Goal: Feedback & Contribution: Contribute content

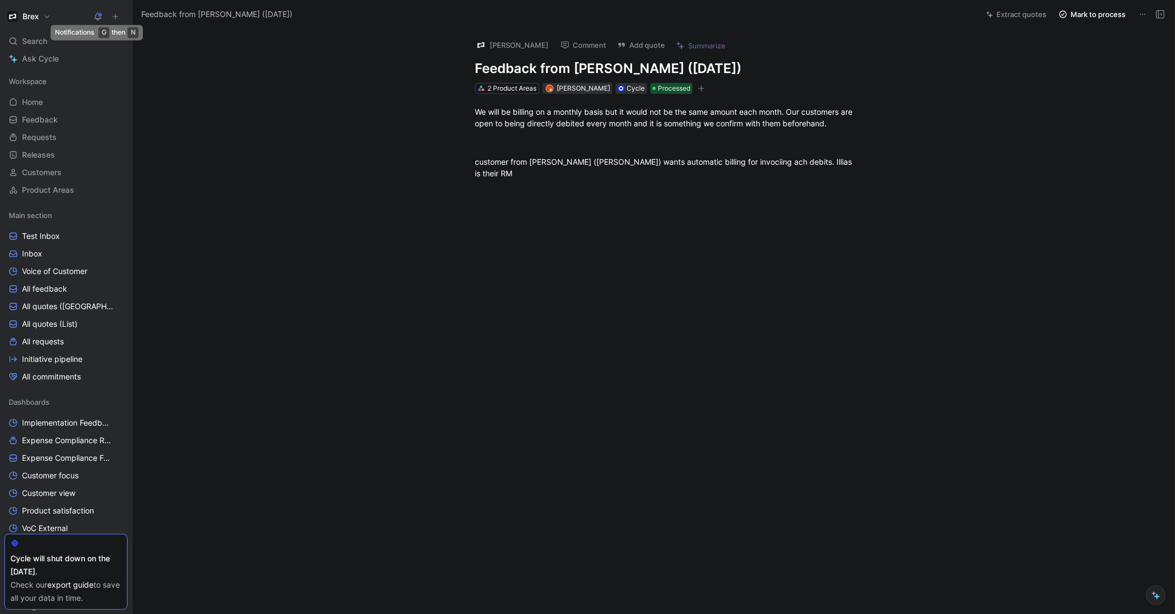
click at [112, 18] on icon at bounding box center [116, 17] width 8 height 8
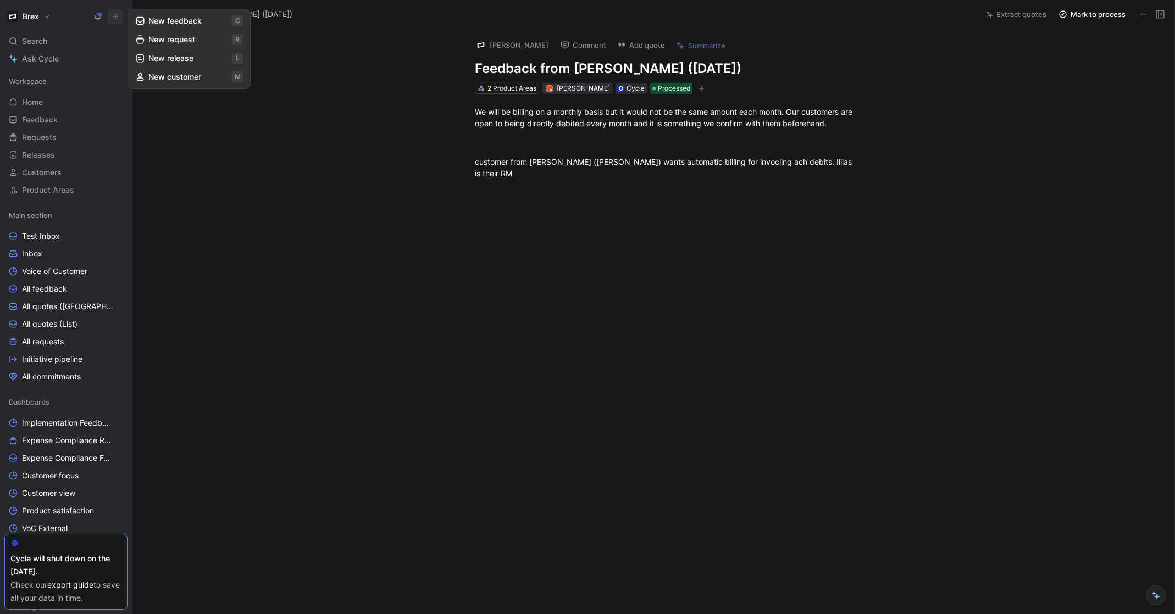
click at [158, 21] on button "New feedback c" at bounding box center [189, 21] width 118 height 19
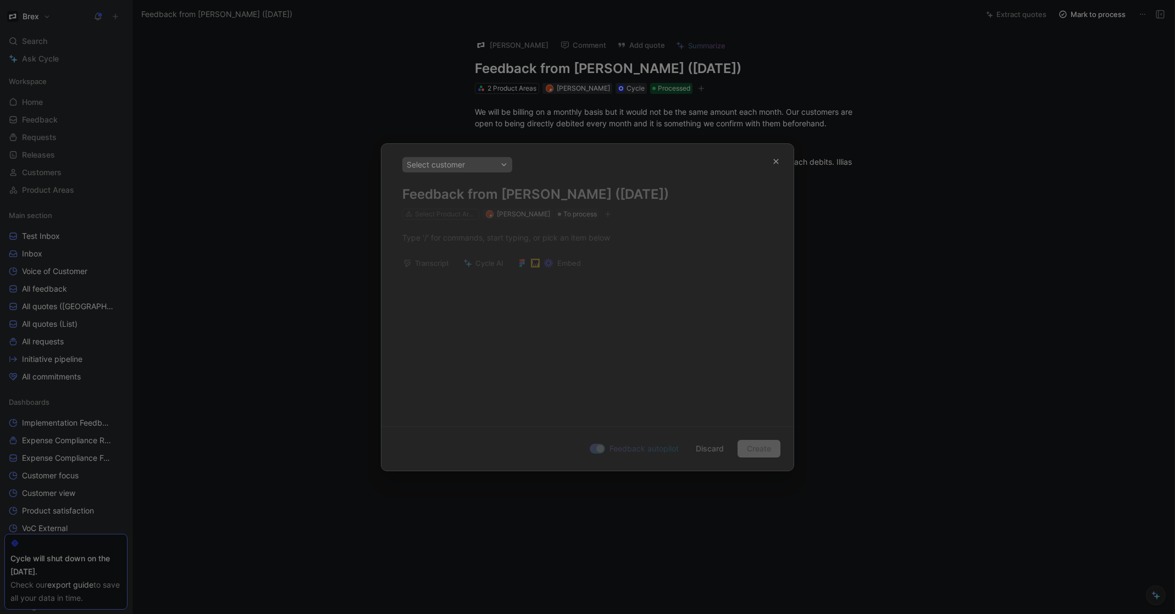
click at [50, 105] on div at bounding box center [587, 307] width 1175 height 614
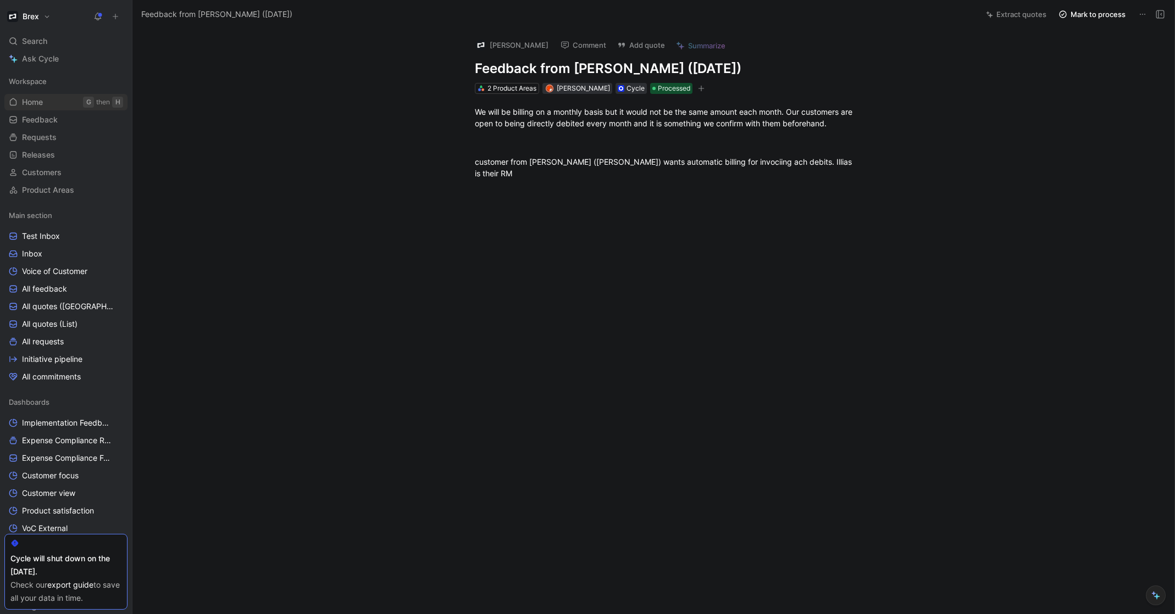
click at [41, 102] on span "Home" at bounding box center [32, 102] width 21 height 11
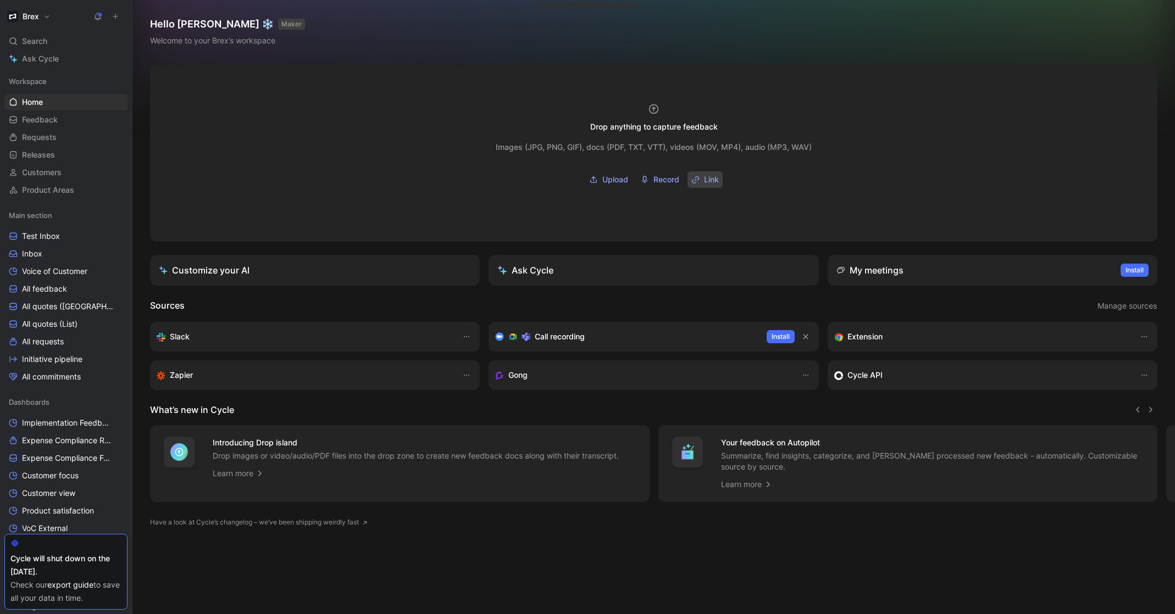
click at [710, 174] on span "Link" at bounding box center [711, 179] width 15 height 13
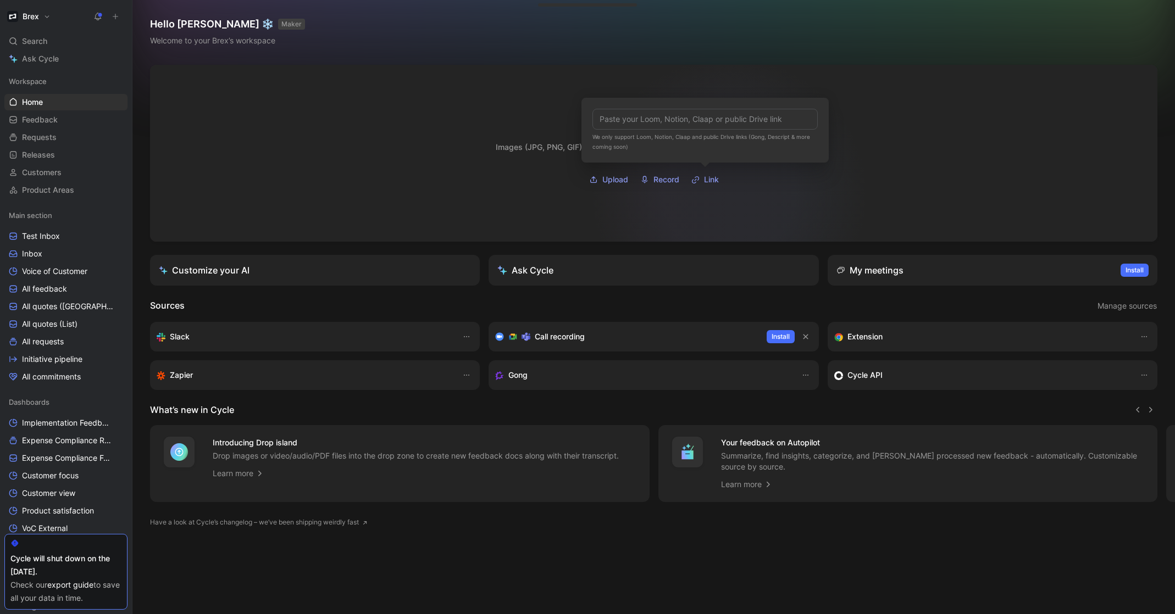
type input "[URL][DOMAIN_NAME]"
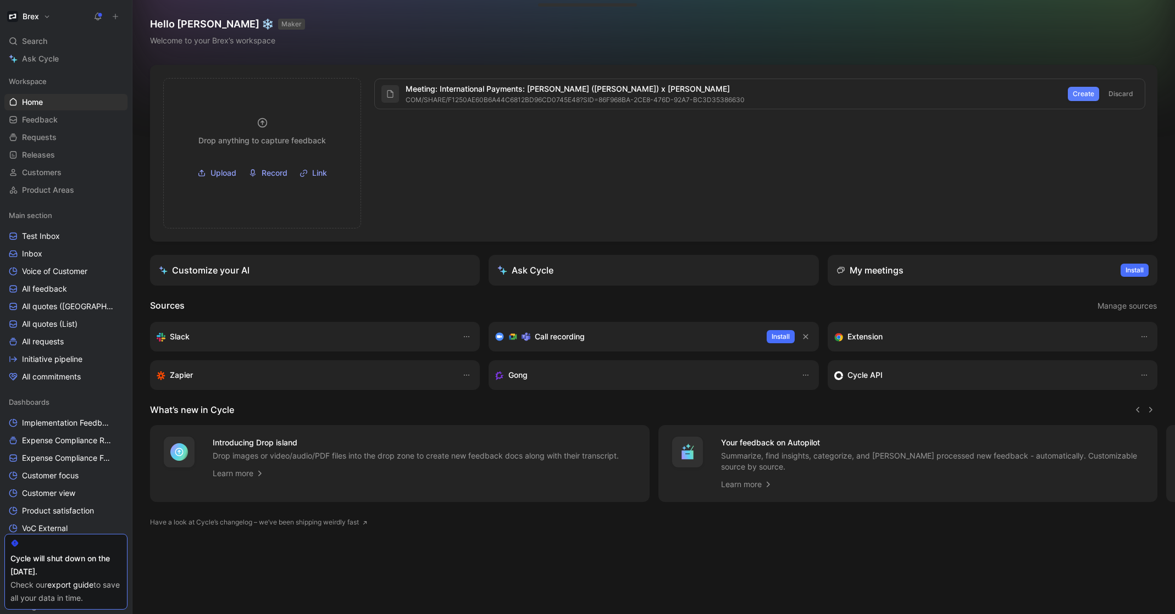
click at [1078, 95] on span "Create" at bounding box center [1083, 93] width 21 height 11
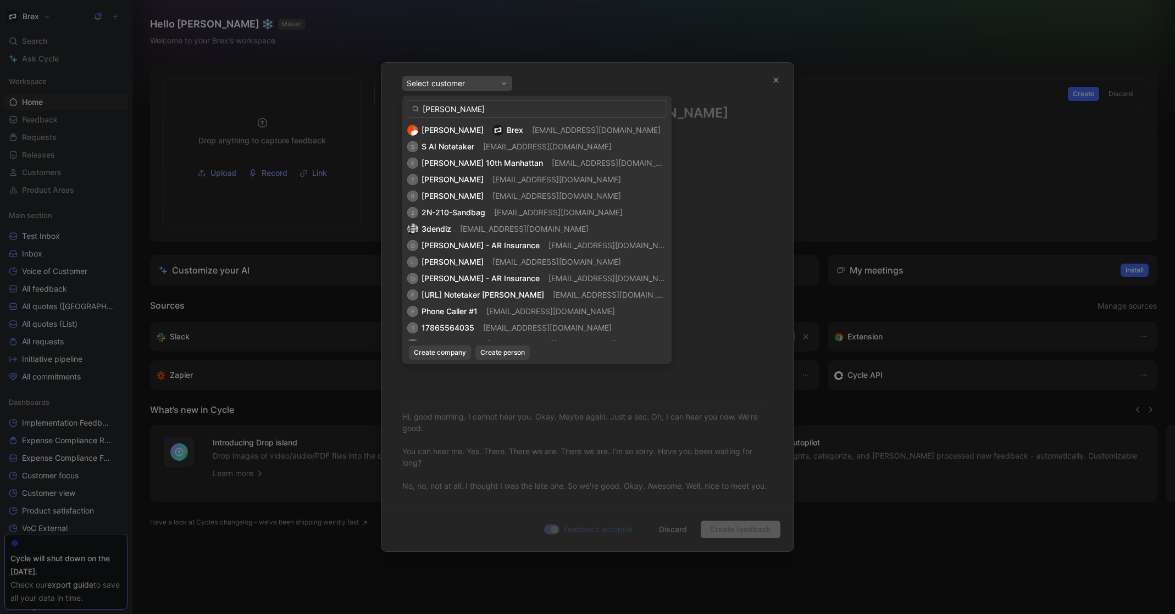
type input "[PERSON_NAME]"
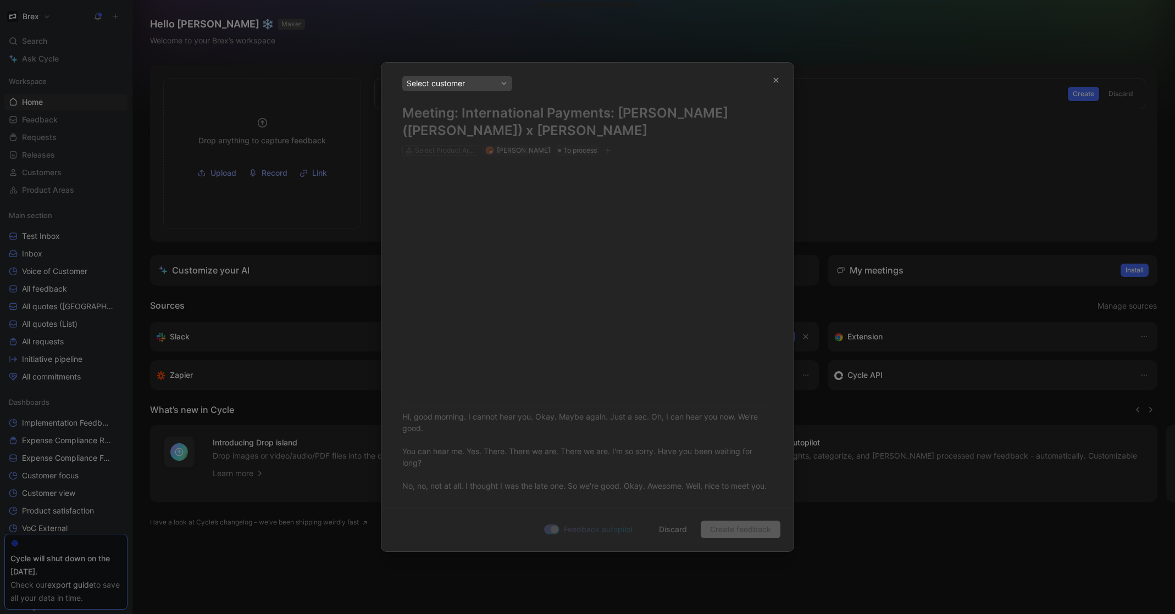
click at [489, 88] on div "Select customer" at bounding box center [457, 83] width 101 height 13
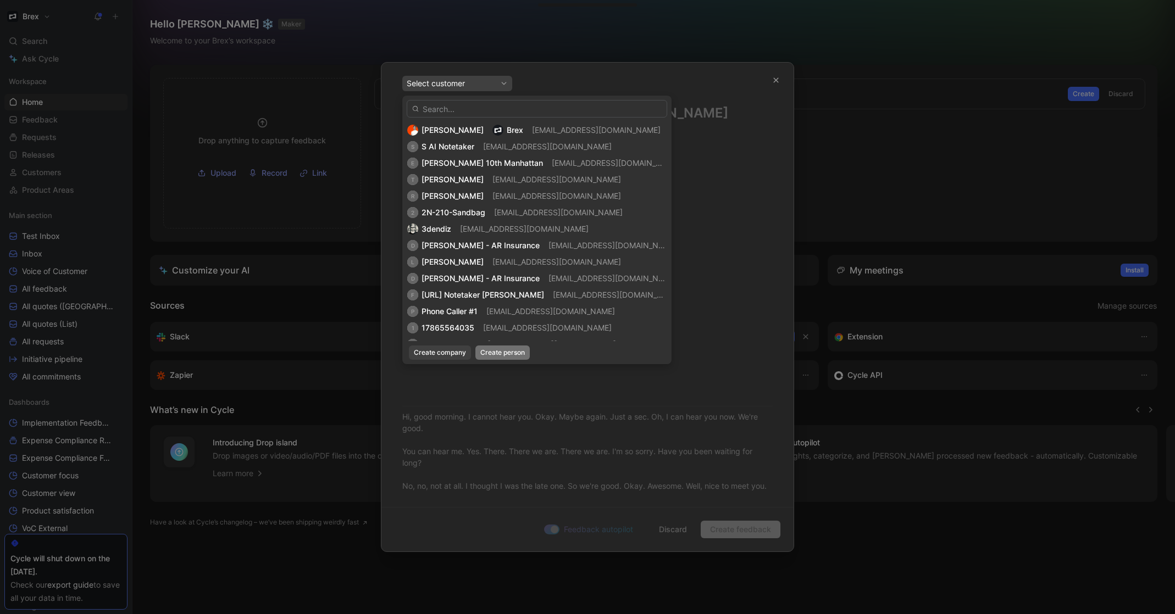
click at [520, 349] on span "Create person" at bounding box center [502, 352] width 45 height 11
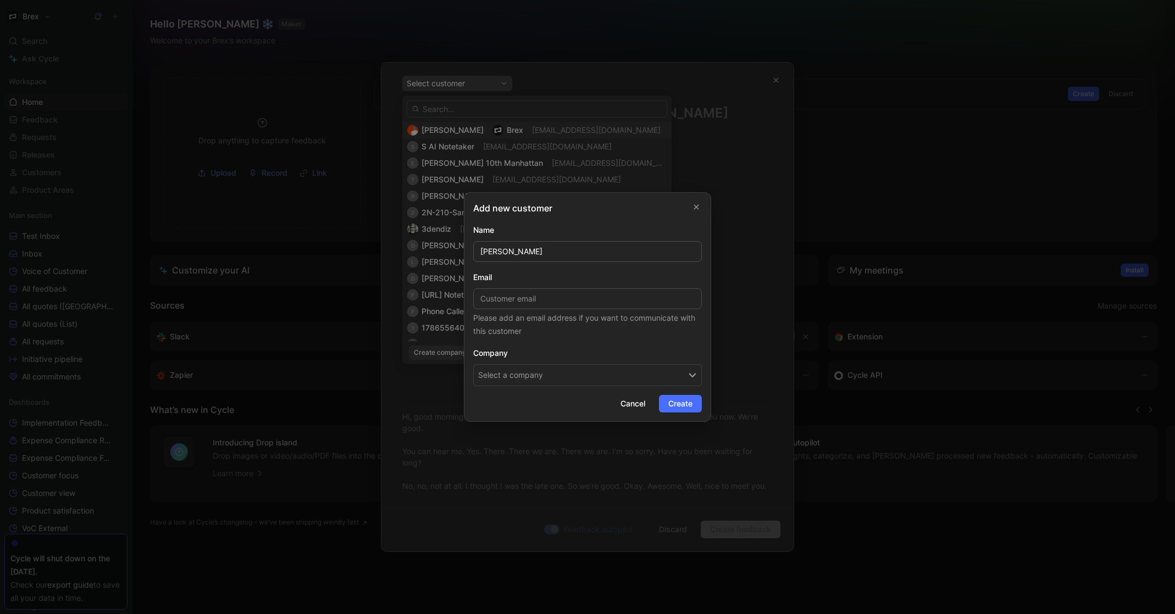
type input "[PERSON_NAME]"
paste input "[PERSON_NAME][EMAIL_ADDRESS][DOMAIN_NAME]"
type input "[PERSON_NAME][EMAIL_ADDRESS][DOMAIN_NAME]"
click at [527, 374] on button "Select a company" at bounding box center [587, 375] width 229 height 22
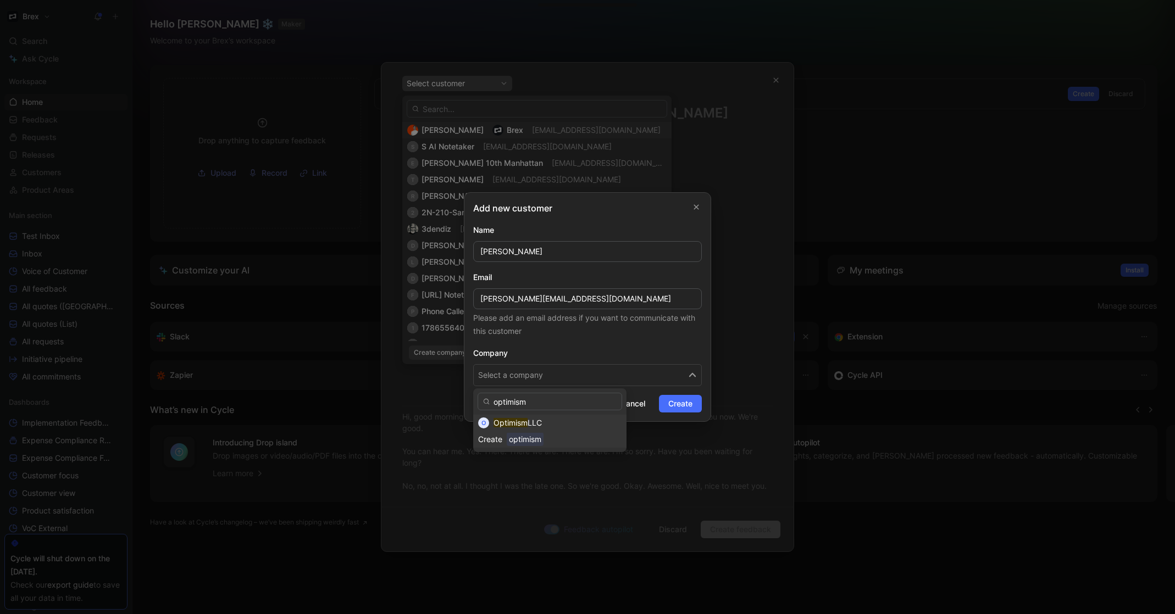
type input "optimism"
click at [562, 419] on div "Optimism LLC" at bounding box center [558, 423] width 128 height 13
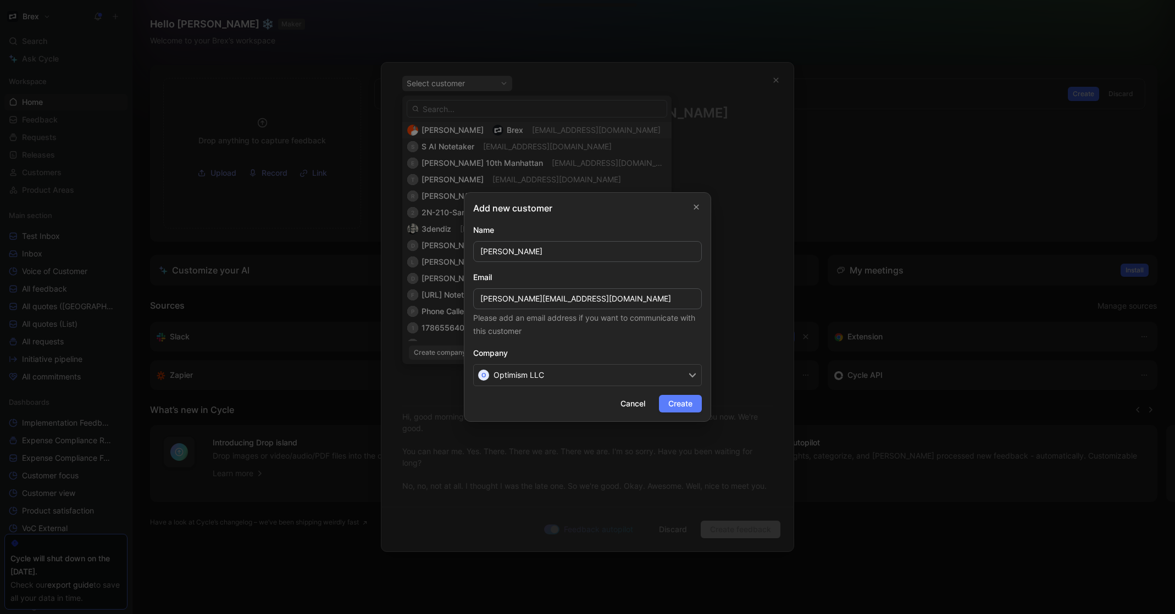
click at [690, 405] on span "Create" at bounding box center [680, 403] width 24 height 13
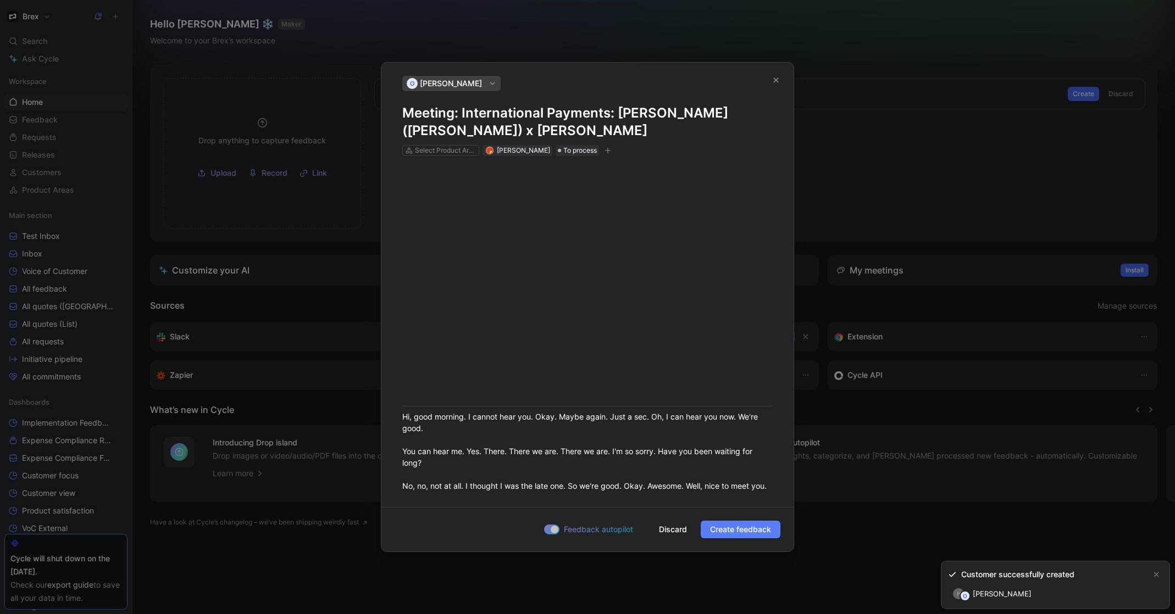
click at [743, 529] on span "Create feedback" at bounding box center [740, 529] width 61 height 13
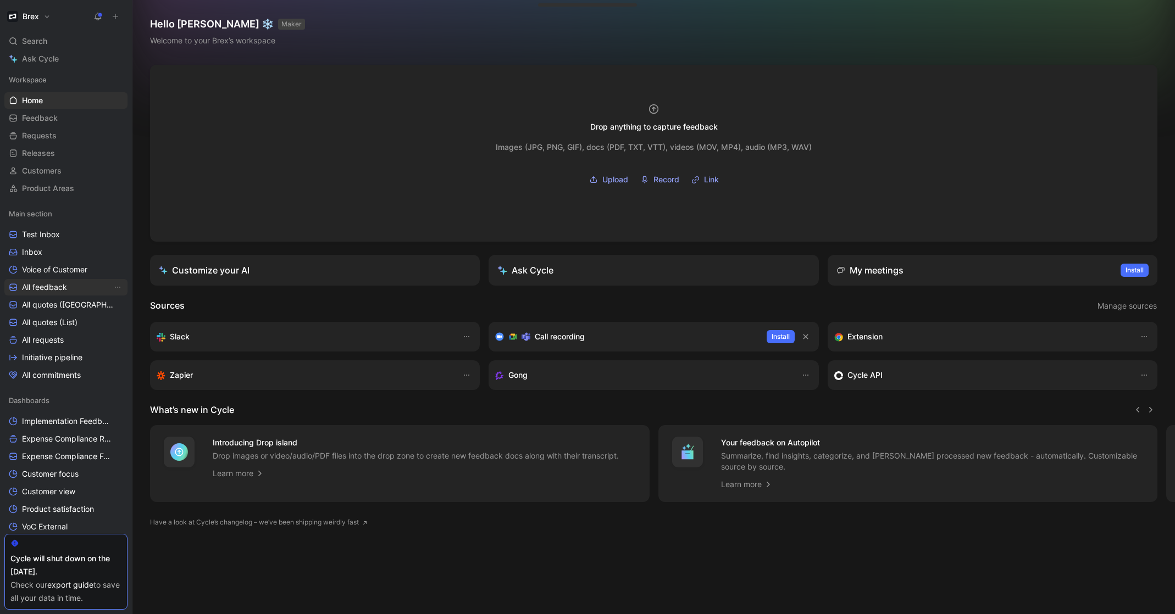
scroll to position [2, 0]
click at [24, 237] on span "Test Inbox" at bounding box center [41, 234] width 38 height 11
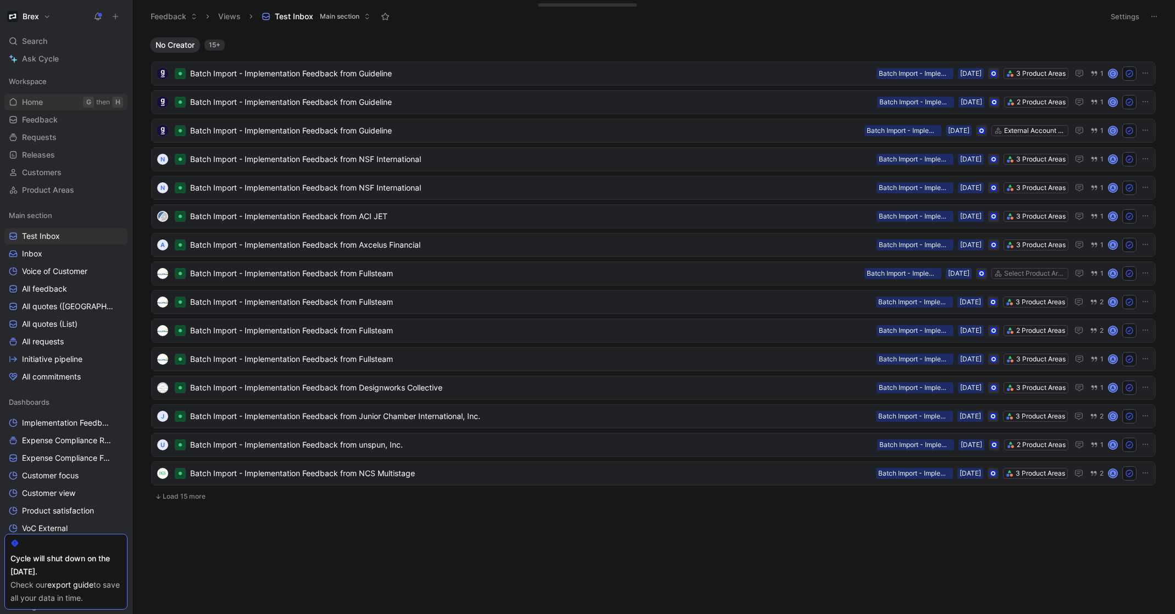
click at [40, 99] on span "Home" at bounding box center [32, 102] width 21 height 11
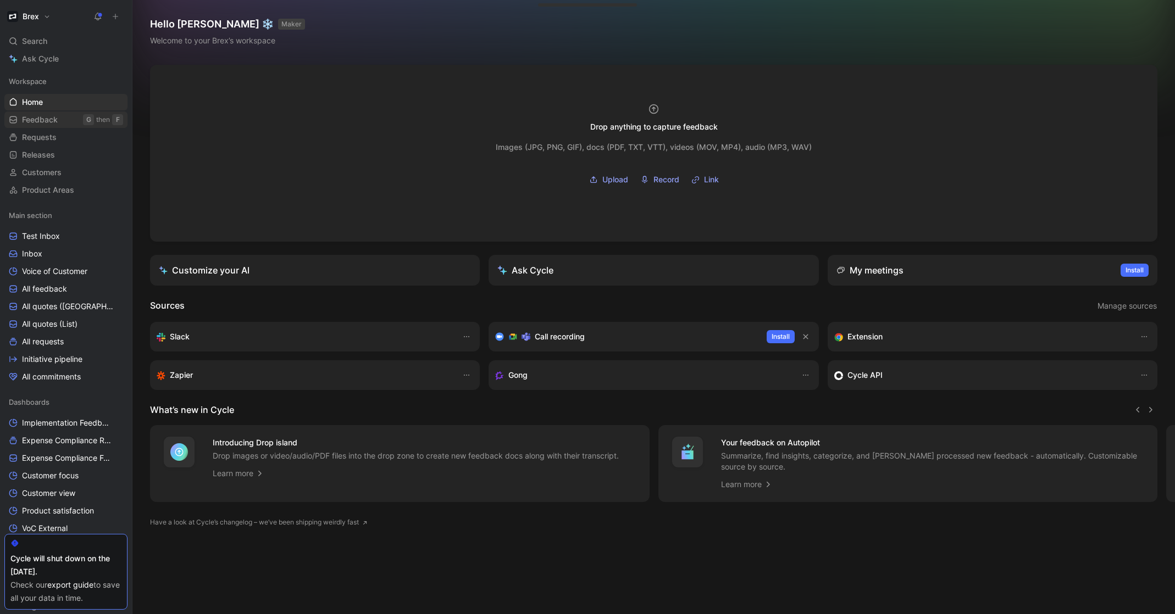
click at [46, 119] on span "Feedback" at bounding box center [40, 119] width 36 height 11
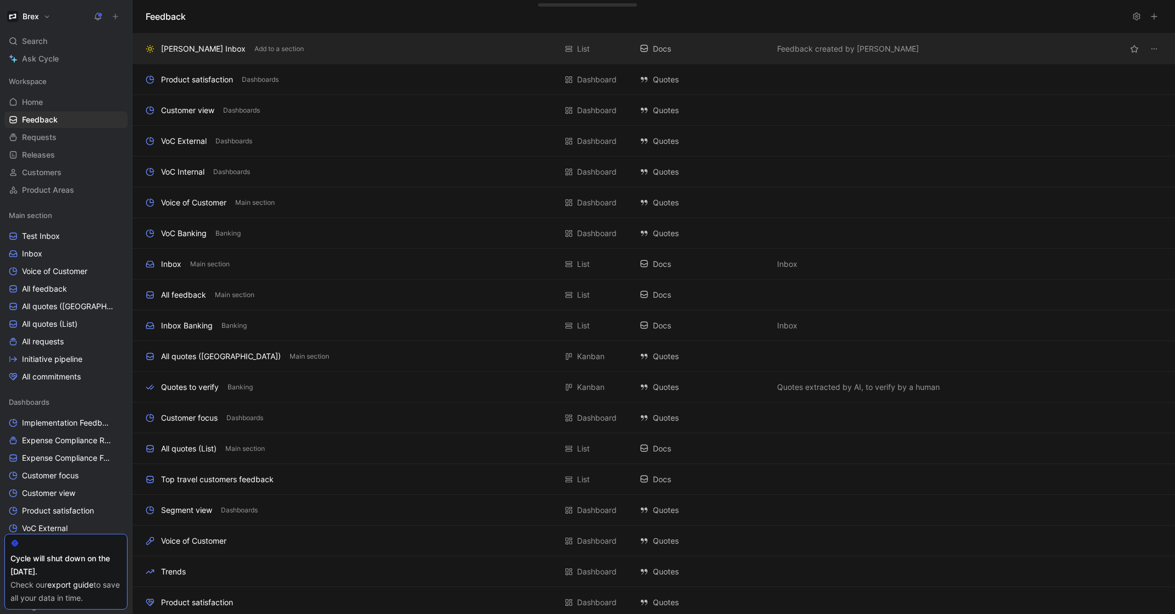
click at [200, 50] on div "[PERSON_NAME] Inbox" at bounding box center [203, 48] width 85 height 13
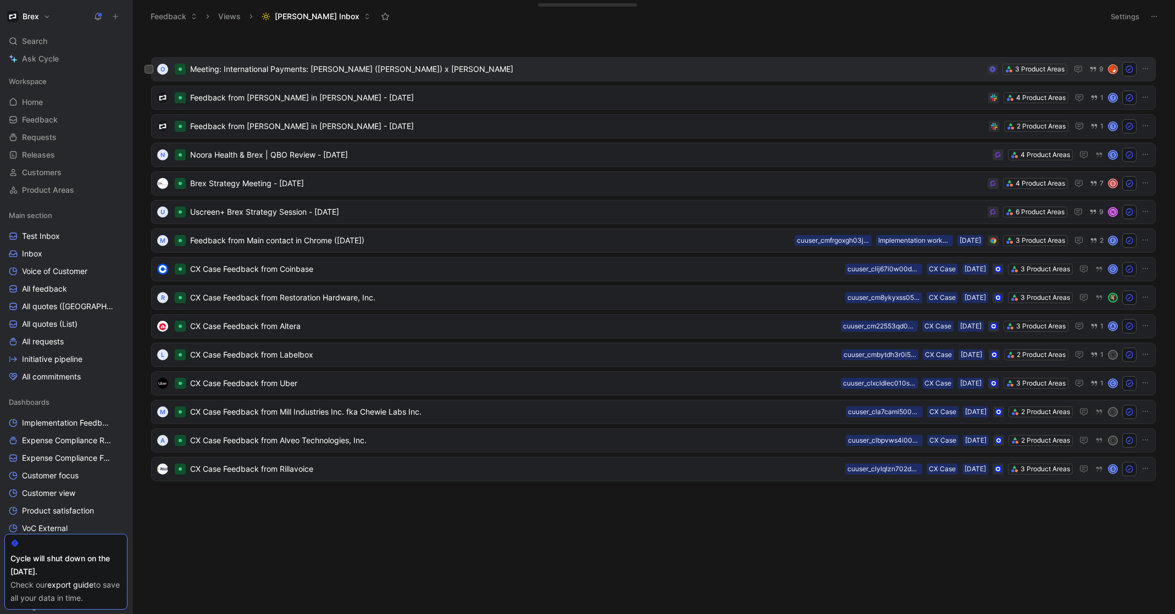
click at [285, 73] on span "Meeting: International Payments: [PERSON_NAME] ([PERSON_NAME]) x [PERSON_NAME]" at bounding box center [586, 69] width 793 height 13
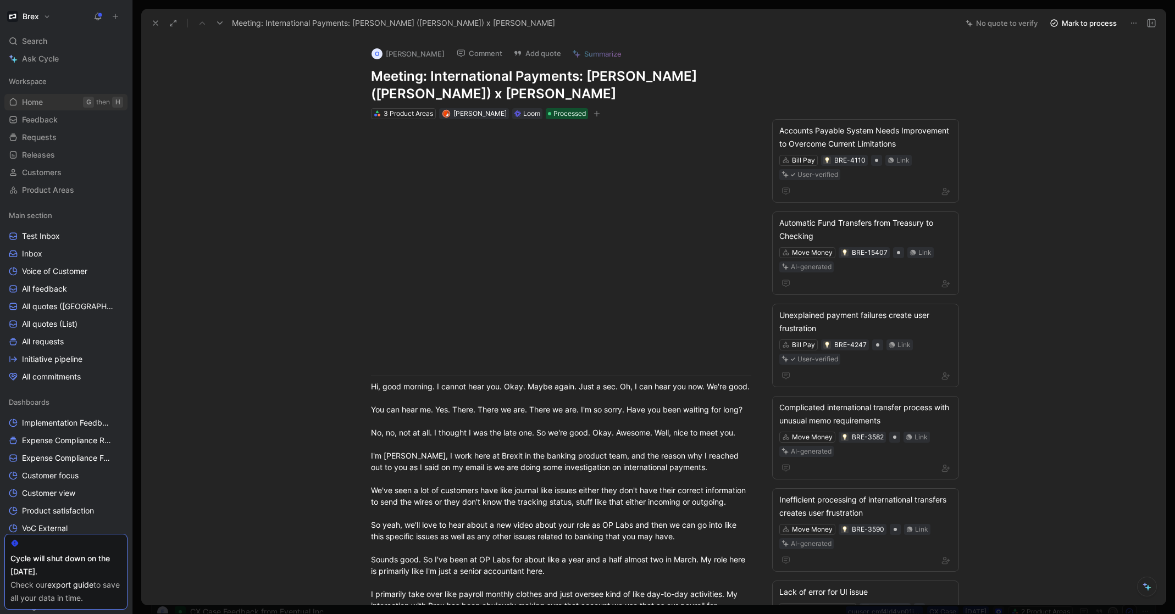
click at [34, 98] on span "Home" at bounding box center [32, 102] width 21 height 11
